Goal: Task Accomplishment & Management: Use online tool/utility

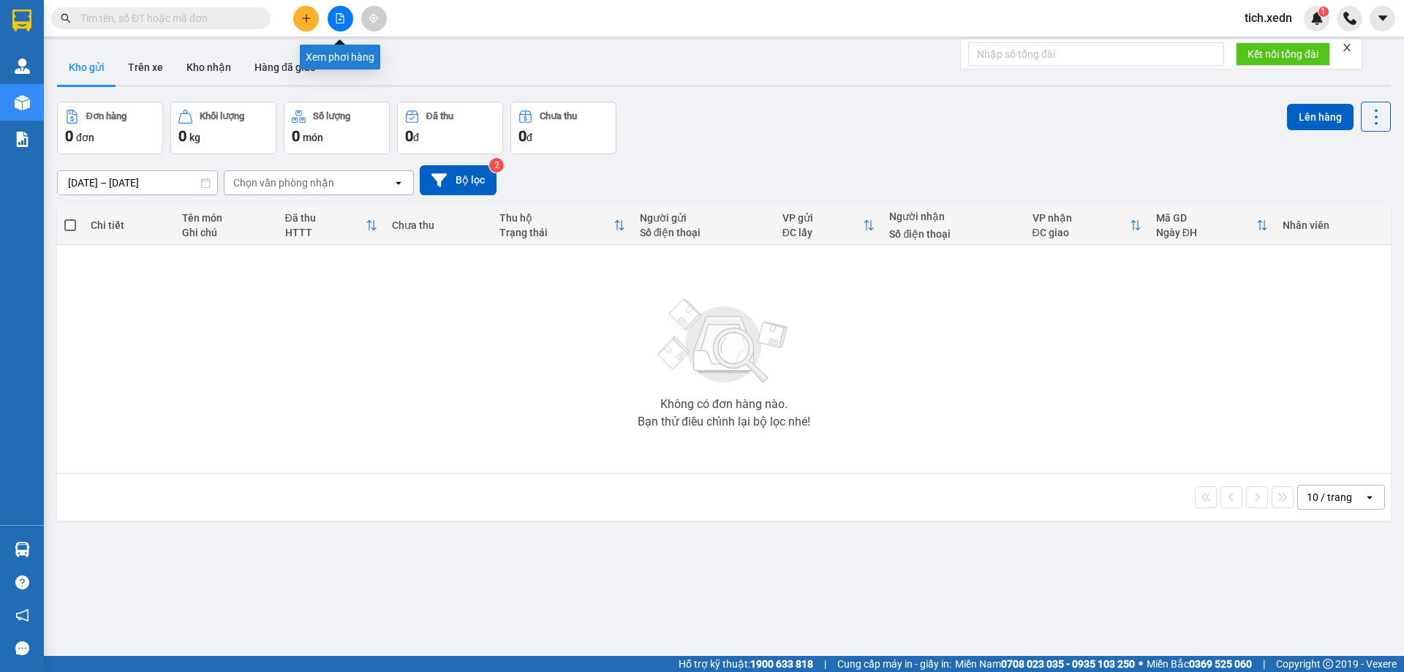
click at [339, 17] on icon "file-add" at bounding box center [340, 18] width 10 height 10
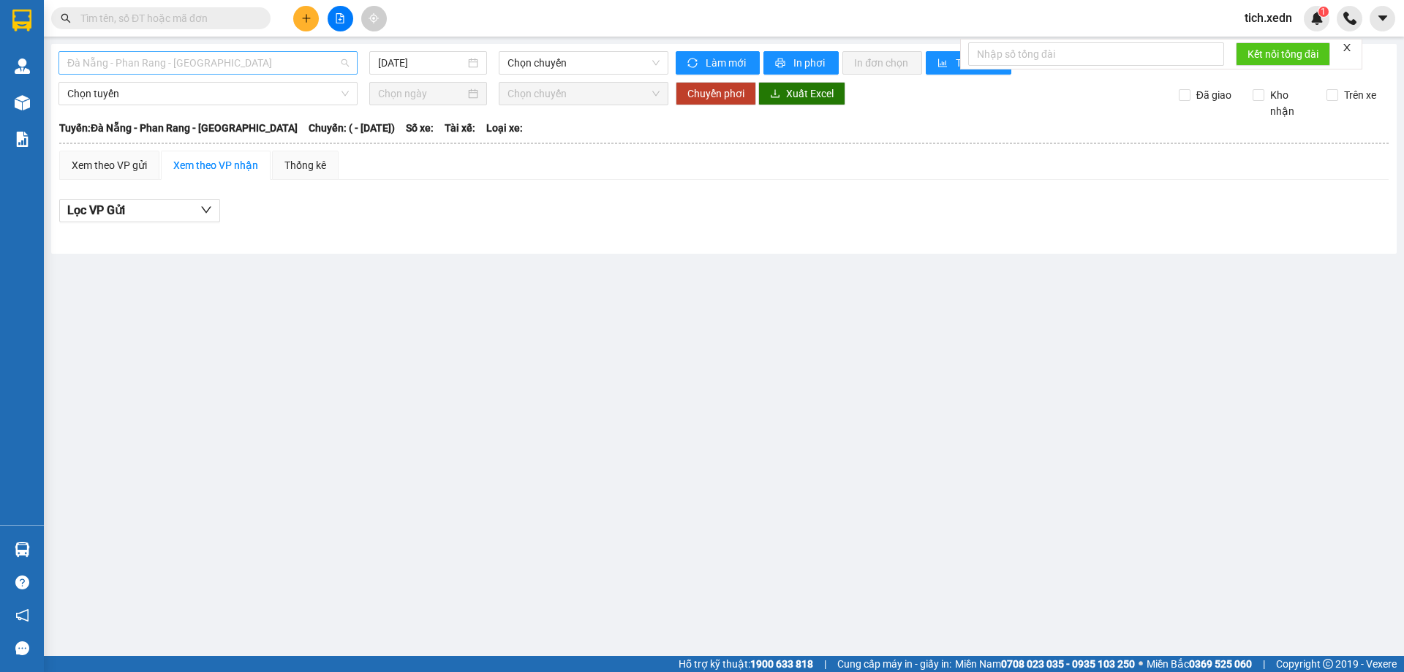
click at [259, 54] on span "Đà Nẵng - Phan Rang - [GEOGRAPHIC_DATA]" at bounding box center [208, 63] width 282 height 22
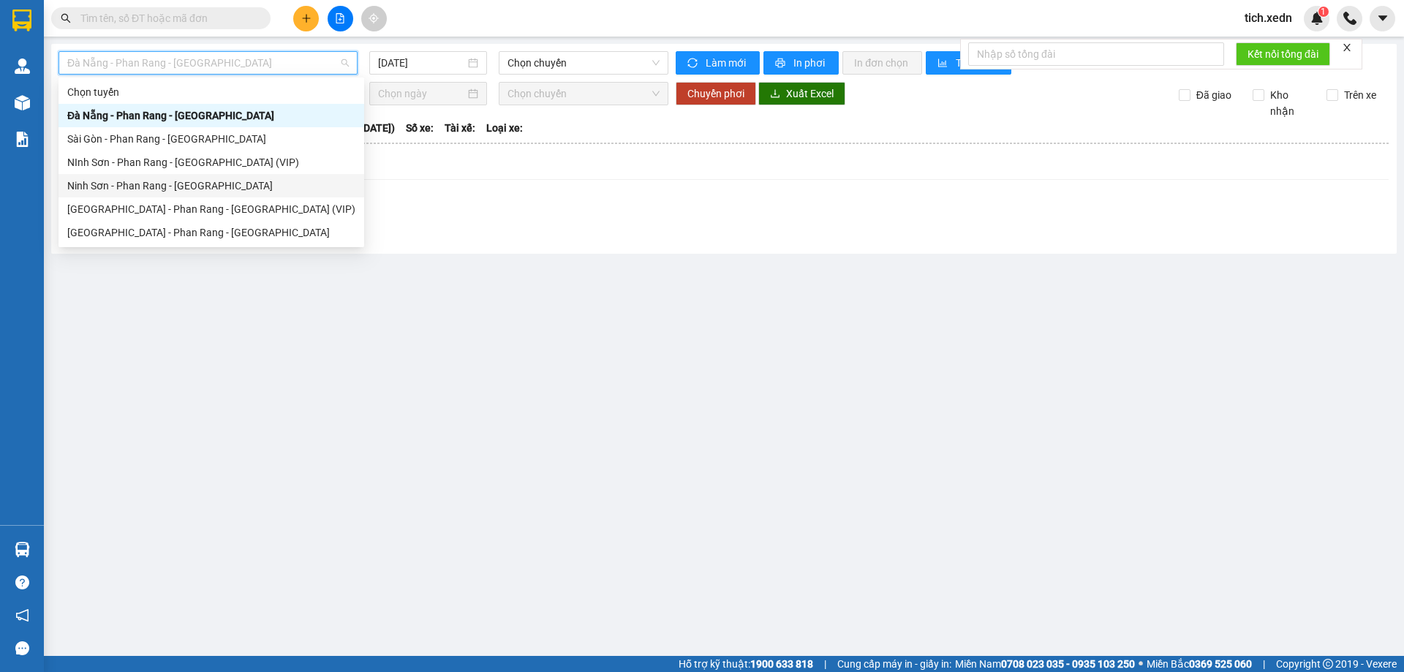
click at [173, 188] on div "Ninh Sơn - Phan Rang - [GEOGRAPHIC_DATA]" at bounding box center [211, 186] width 288 height 16
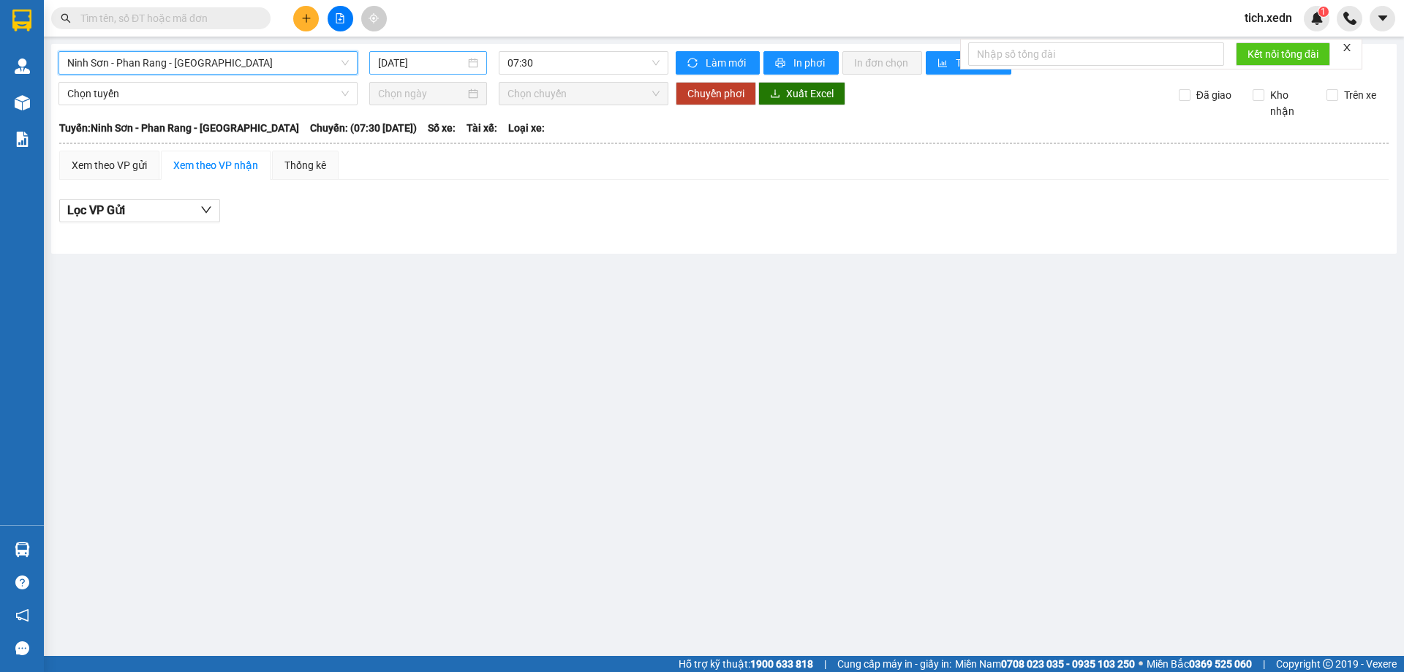
click at [419, 56] on input "[DATE]" at bounding box center [421, 63] width 87 height 16
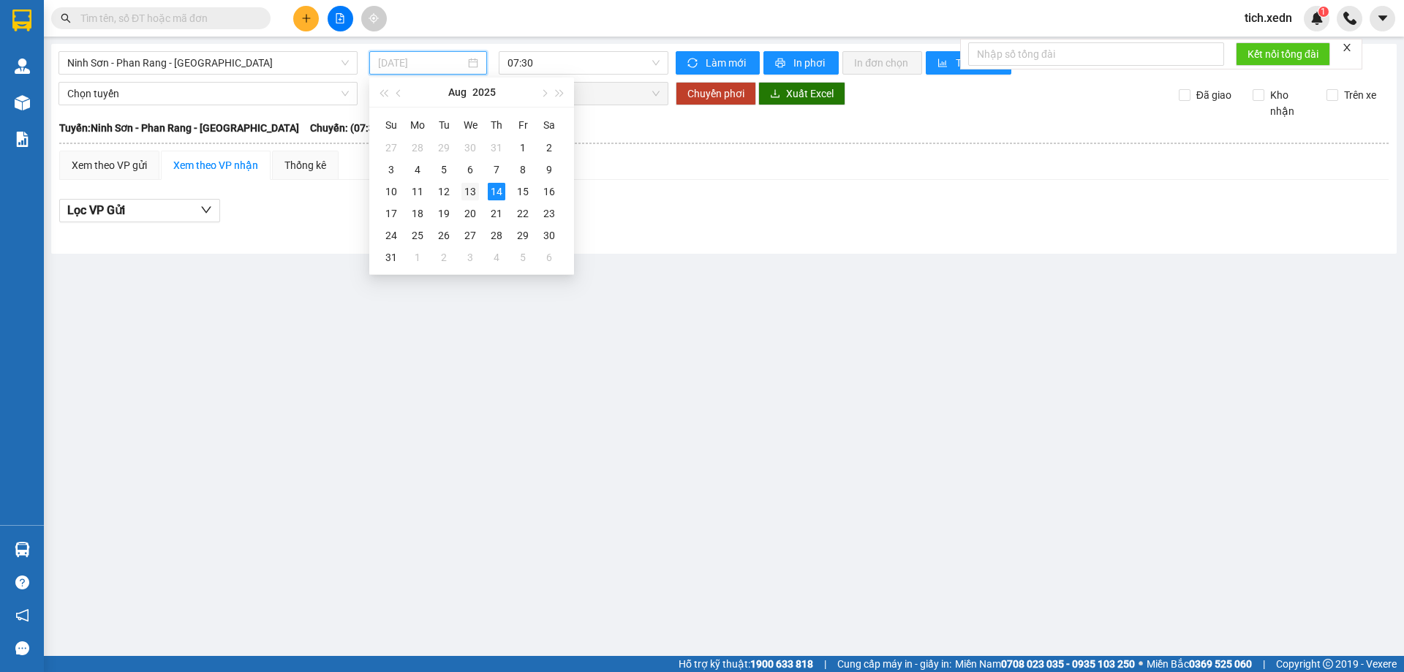
click at [467, 187] on div "13" at bounding box center [471, 192] width 18 height 18
type input "[DATE]"
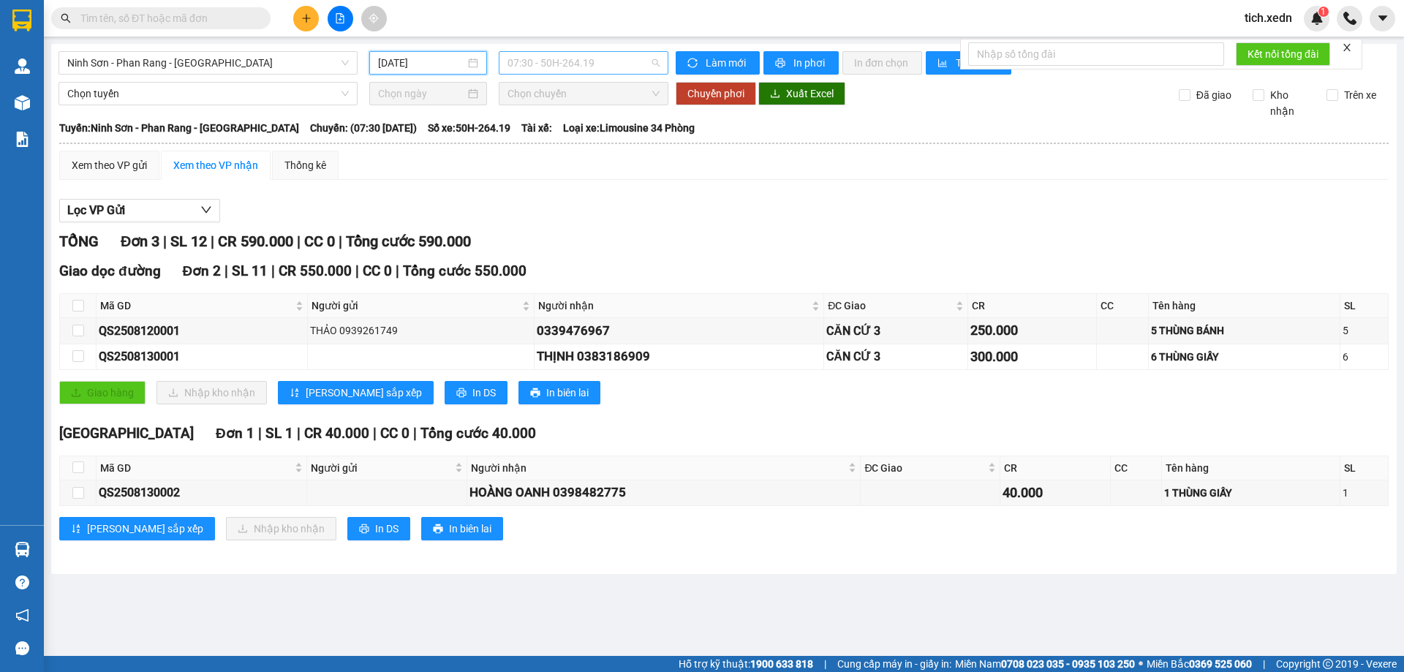
click at [561, 69] on span "07:30 - 50H-264.19" at bounding box center [584, 63] width 152 height 22
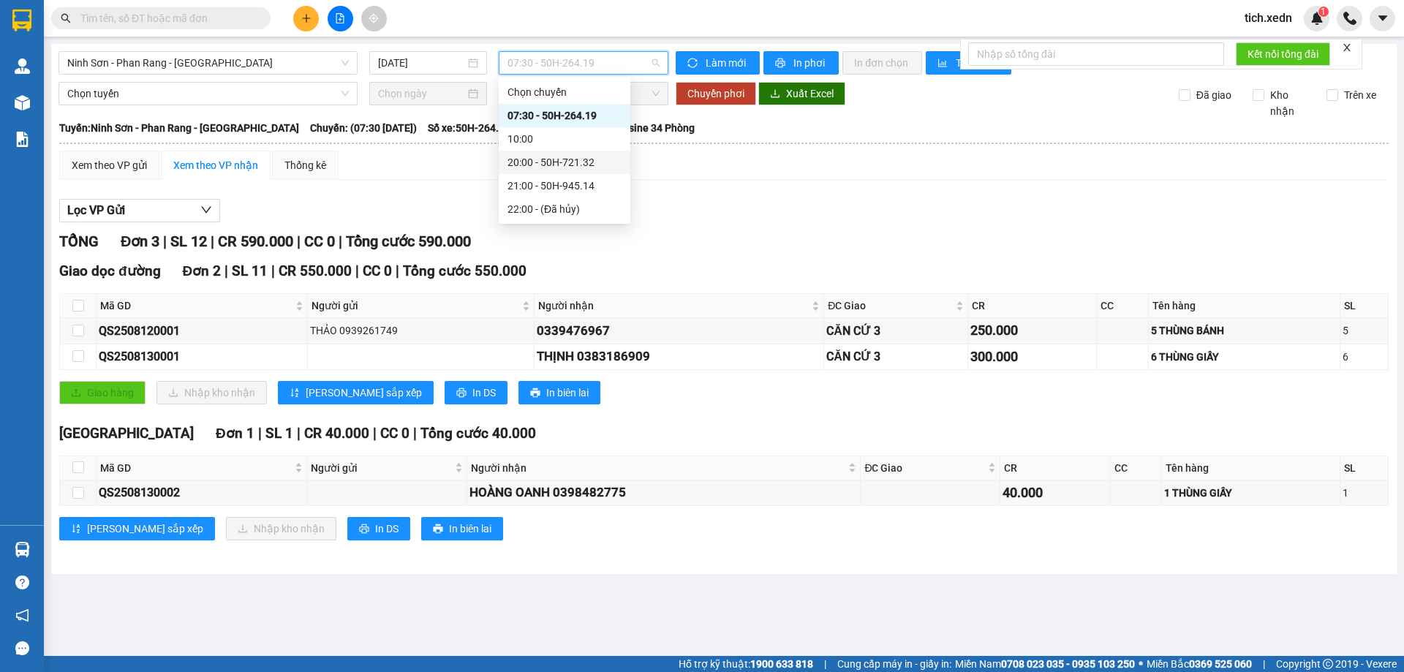
click at [556, 157] on div "20:00 - 50H-721.32" at bounding box center [565, 162] width 114 height 16
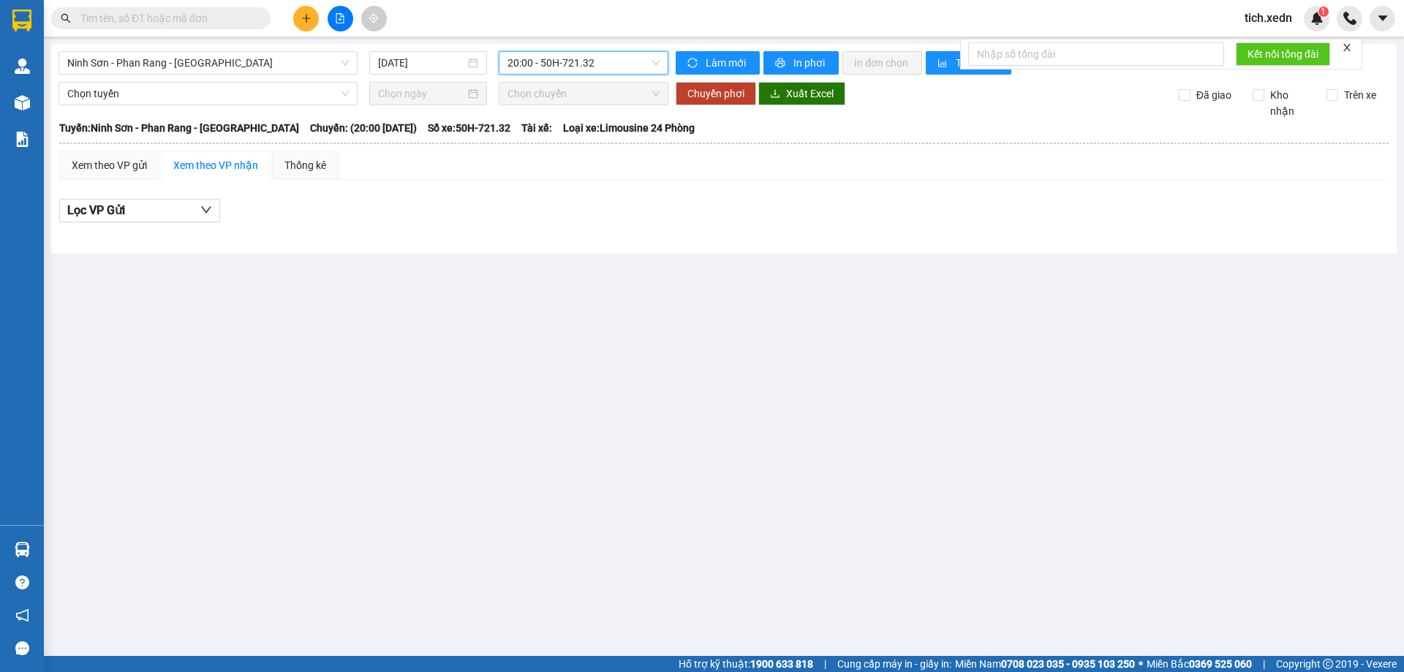
click at [555, 67] on span "20:00 - 50H-721.32" at bounding box center [584, 63] width 152 height 22
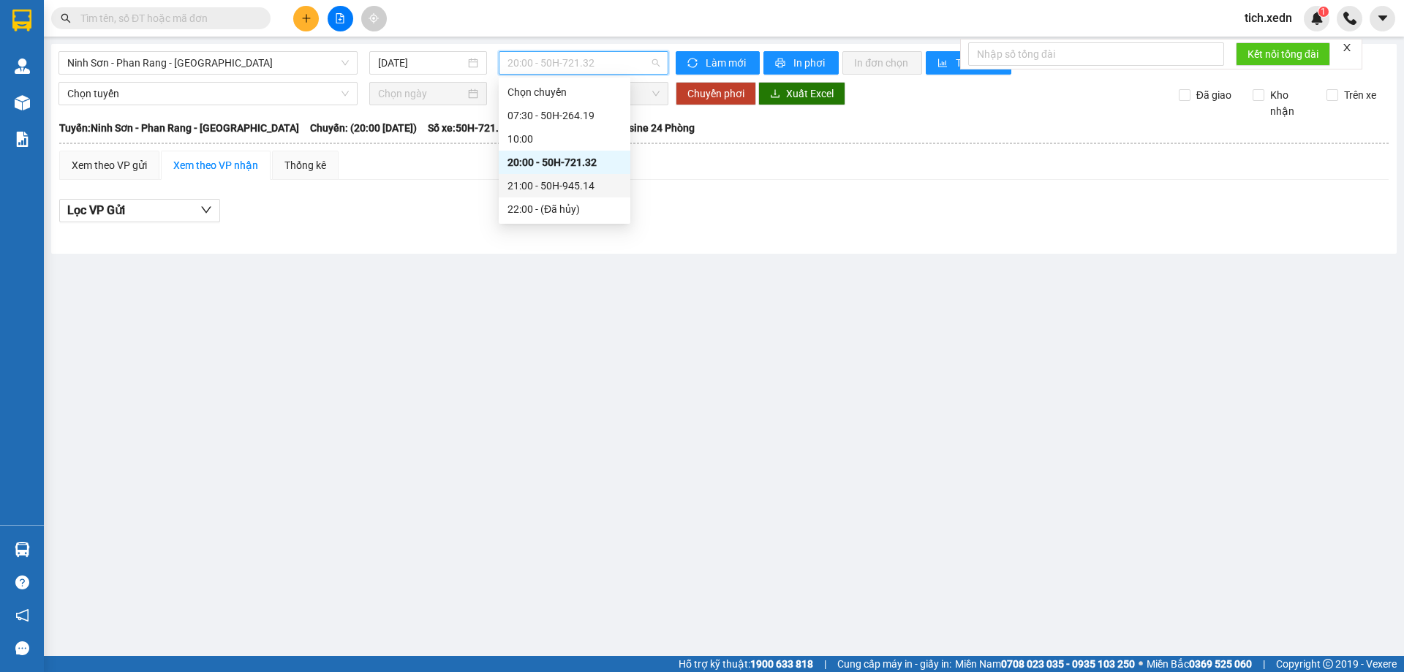
click at [578, 193] on div "21:00 - 50H-945.14" at bounding box center [565, 186] width 114 height 16
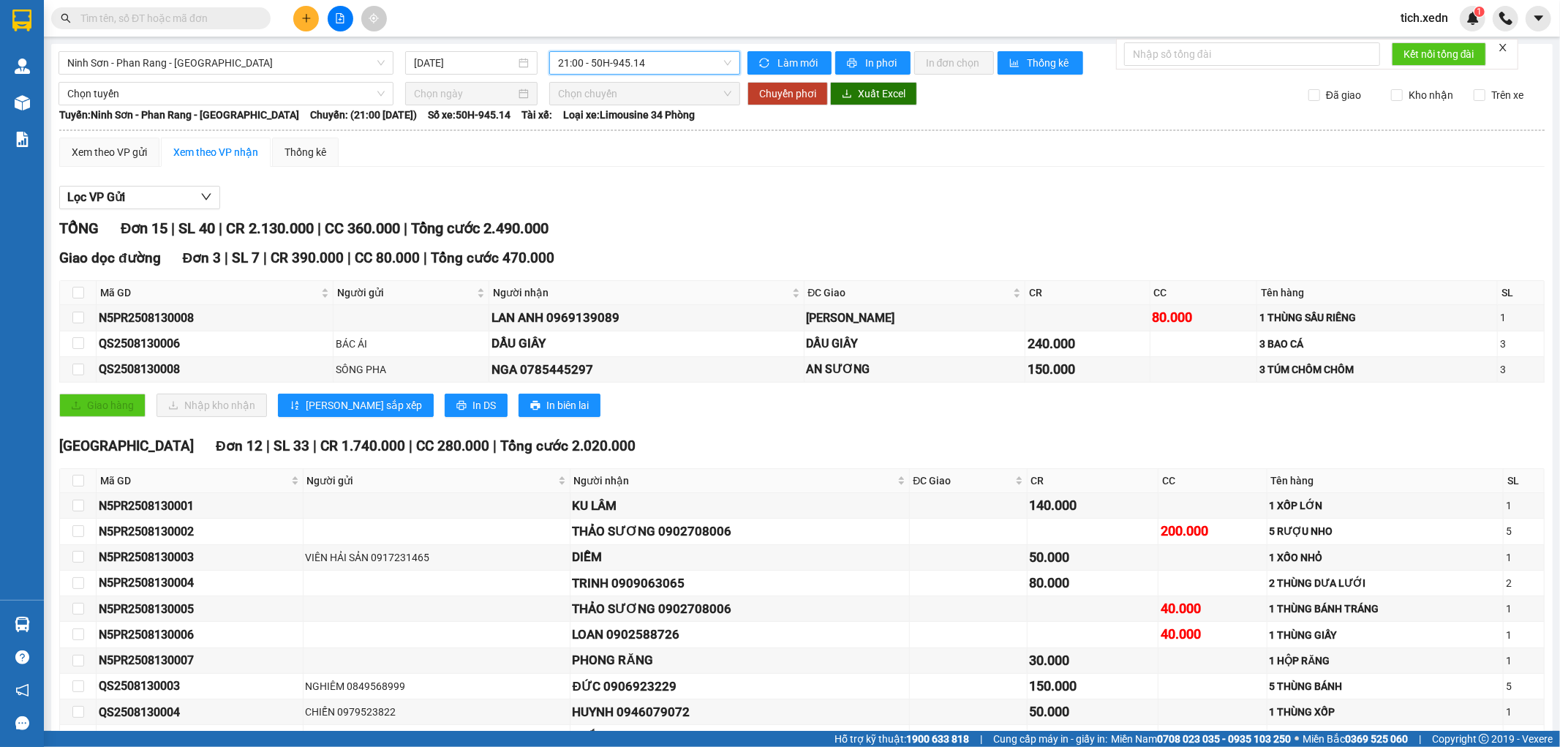
click at [604, 54] on span "21:00 - 50H-945.14" at bounding box center [644, 63] width 173 height 22
